Goal: Check status: Check status

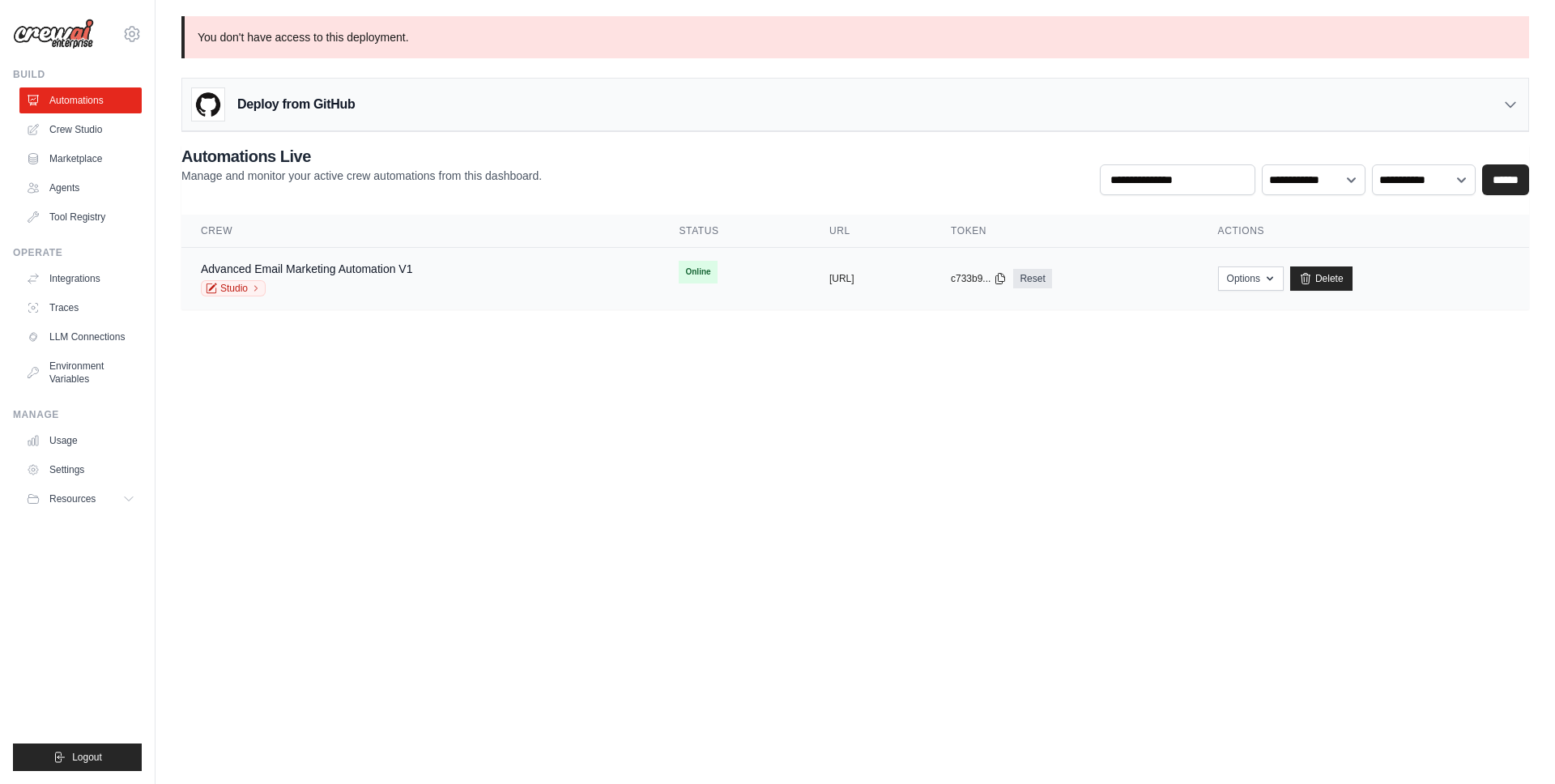
click at [418, 282] on div "Advanced Email Marketing Automation V1 Studio" at bounding box center [420, 278] width 439 height 36
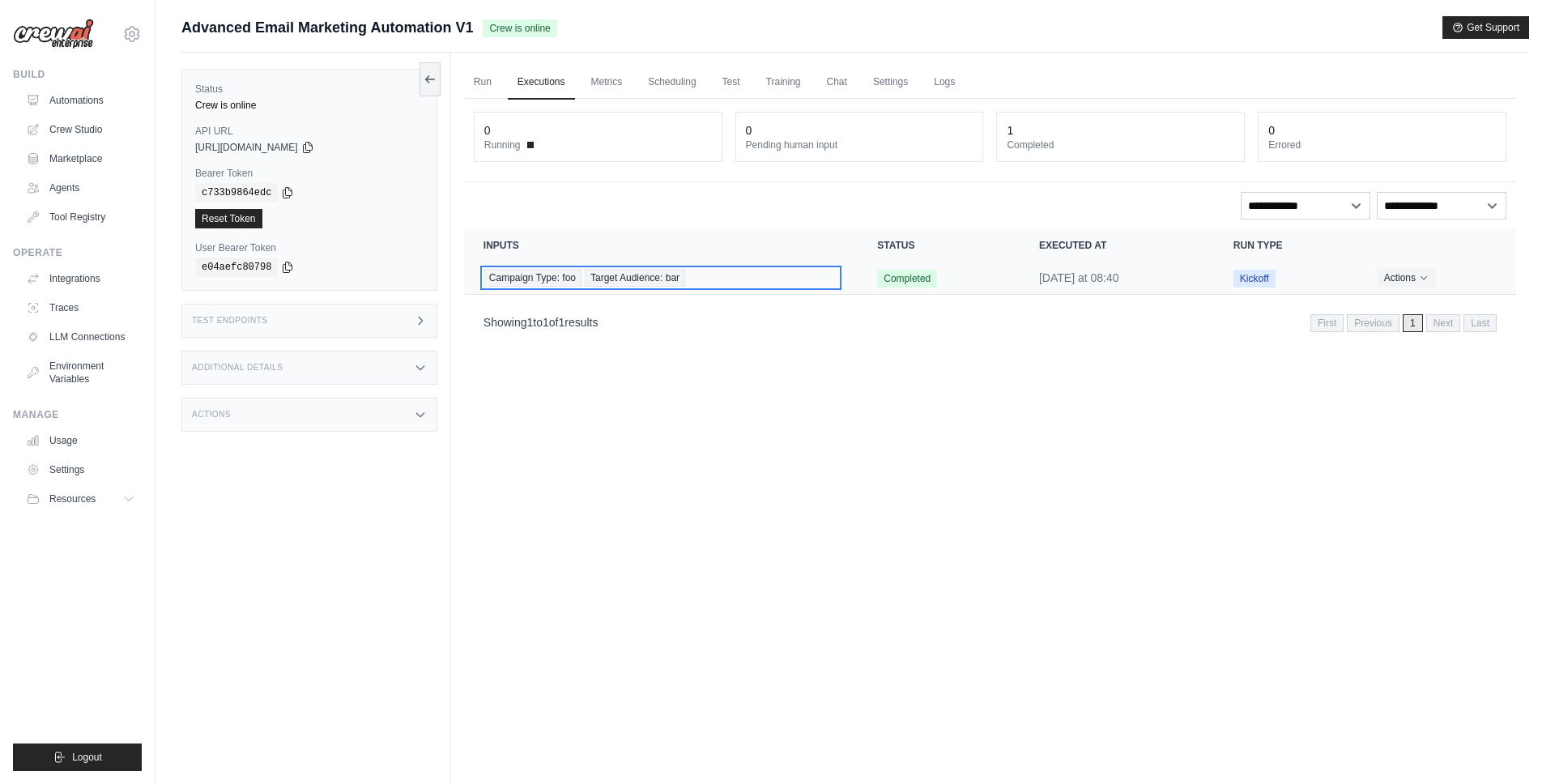
drag, startPoint x: 711, startPoint y: 275, endPoint x: 701, endPoint y: 277, distance: 10.2
click at [711, 275] on div "Campaign Type: foo Target Audience: bar" at bounding box center [661, 277] width 355 height 18
